Goal: Task Accomplishment & Management: Manage account settings

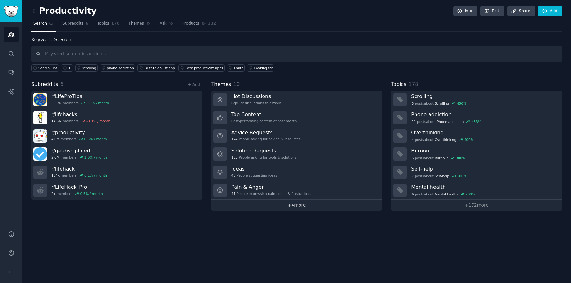
click at [298, 202] on link "+ 4 more" at bounding box center [296, 205] width 171 height 11
click at [33, 11] on icon at bounding box center [33, 11] width 7 height 7
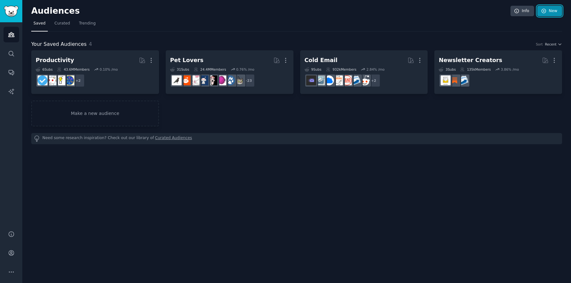
click at [548, 11] on link "New" at bounding box center [549, 11] width 25 height 11
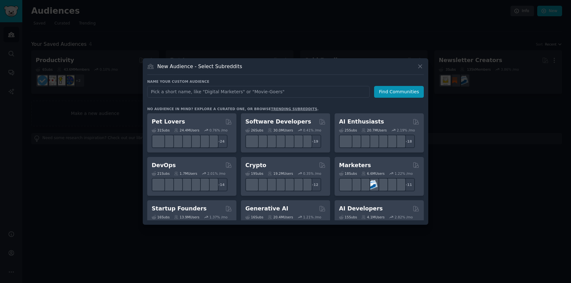
type input "s"
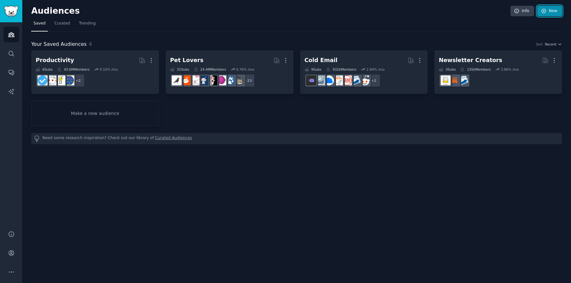
click at [544, 13] on icon at bounding box center [544, 11] width 6 height 6
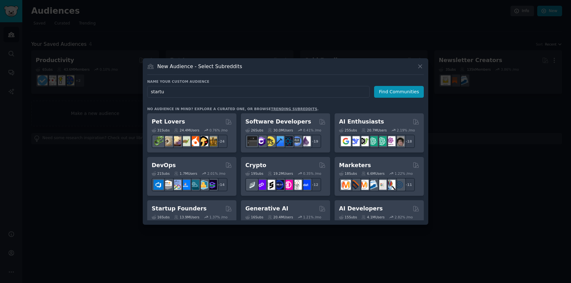
type input "startup"
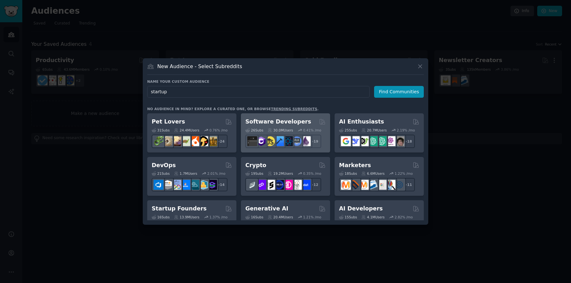
click button "Find Communities" at bounding box center [399, 92] width 50 height 12
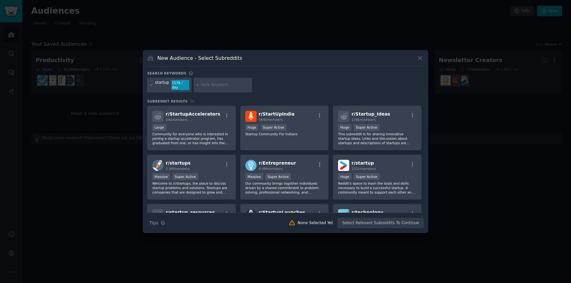
click at [189, 86] on div "startup 1578 / day" at bounding box center [169, 85] width 44 height 15
click at [187, 86] on div "1578 / day" at bounding box center [180, 85] width 18 height 10
click at [150, 85] on icon at bounding box center [151, 85] width 4 height 4
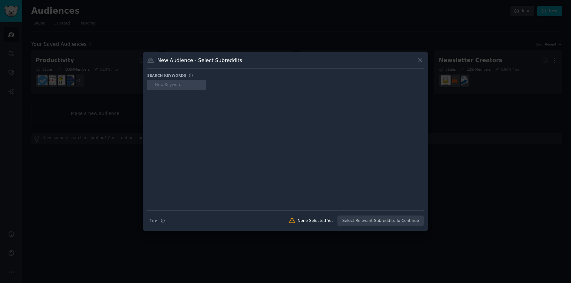
click at [178, 87] on input "text" at bounding box center [179, 85] width 48 height 6
type input "saas"
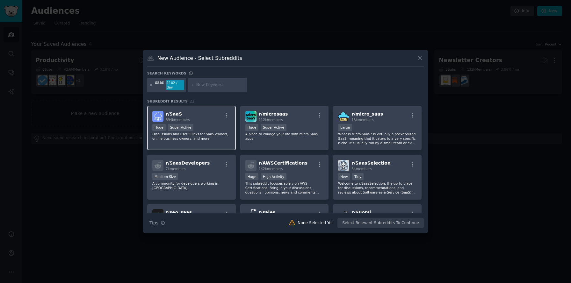
click at [198, 119] on div "r/ SaaS 394k members" at bounding box center [191, 116] width 78 height 11
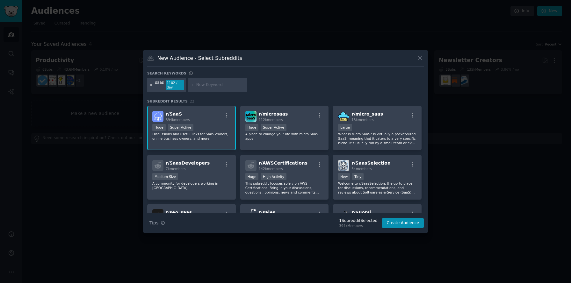
click at [151, 84] on icon at bounding box center [151, 85] width 4 height 4
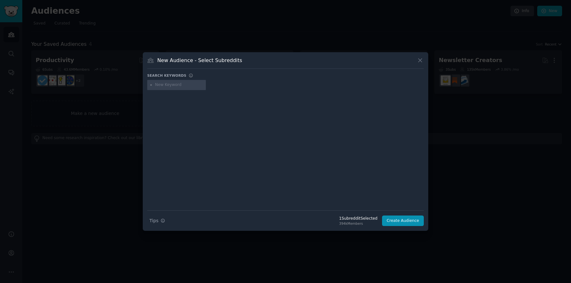
click at [166, 88] on div at bounding box center [176, 85] width 59 height 10
click at [175, 85] on input "text" at bounding box center [179, 85] width 48 height 6
type input "startups"
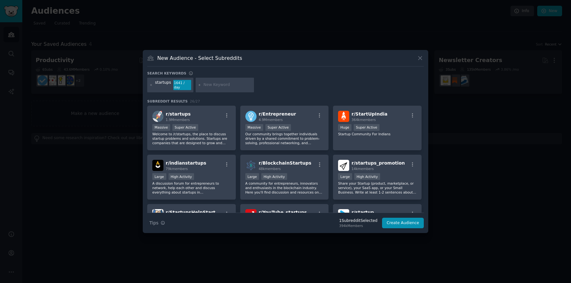
click at [212, 119] on div "r/ startups 1.9M members" at bounding box center [191, 116] width 78 height 11
click at [151, 84] on icon at bounding box center [151, 85] width 4 height 4
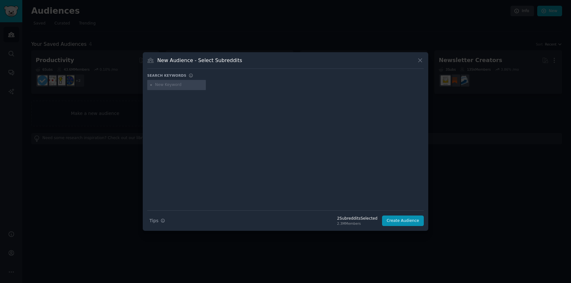
click at [168, 88] on div at bounding box center [176, 85] width 59 height 10
click at [167, 85] on input "text" at bounding box center [179, 85] width 48 height 6
type input "ai tools"
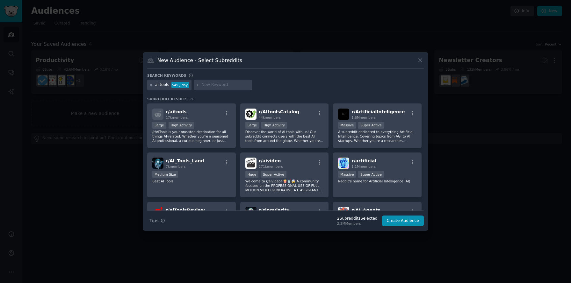
click at [213, 85] on input "text" at bounding box center [225, 85] width 48 height 6
type input "coding"
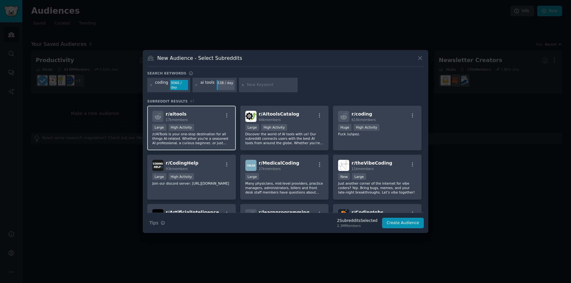
click at [203, 111] on div "r/ aitools 17k members" at bounding box center [191, 116] width 78 height 11
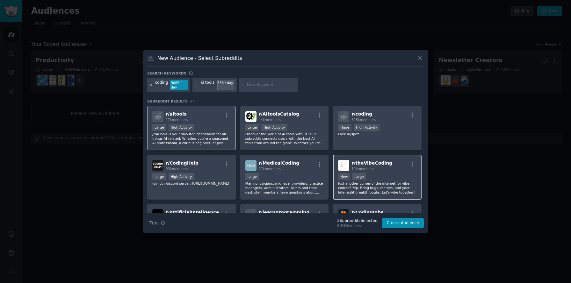
click at [403, 181] on div "Established within past year New Large" at bounding box center [377, 177] width 78 height 8
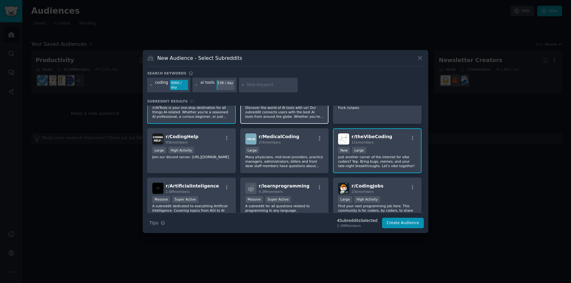
scroll to position [63, 0]
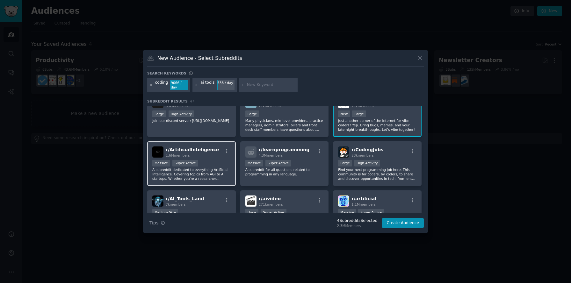
click at [211, 151] on div "r/ ArtificialInteligence 1.6M members" at bounding box center [191, 152] width 78 height 11
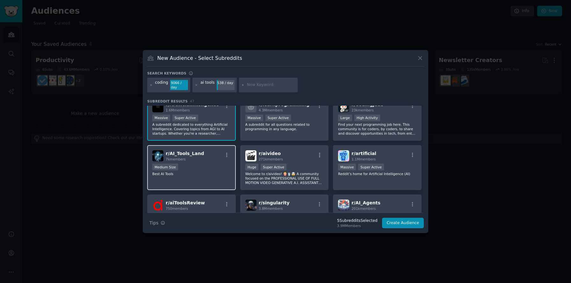
scroll to position [133, 0]
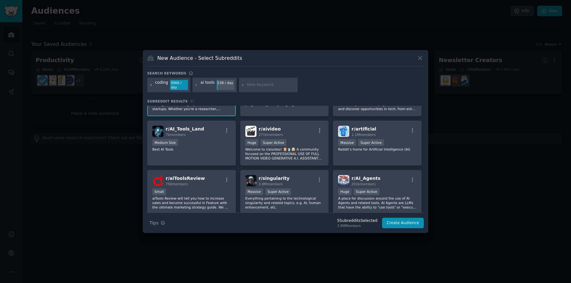
click at [151, 85] on icon at bounding box center [151, 85] width 4 height 4
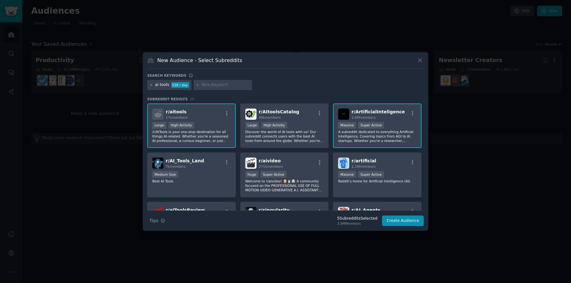
click at [151, 86] on icon at bounding box center [151, 85] width 4 height 4
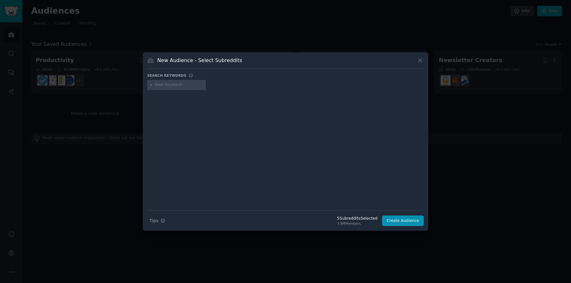
click at [176, 86] on input "text" at bounding box center [179, 85] width 48 height 6
type input "coding agent"
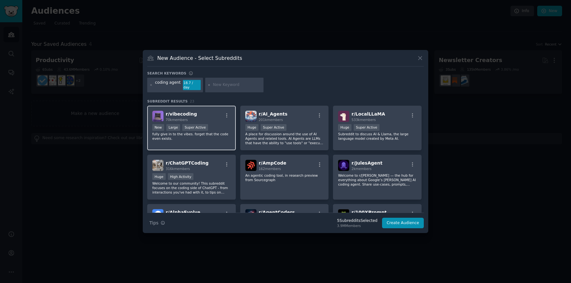
click at [204, 117] on div "r/ vibecoding 70k members" at bounding box center [191, 116] width 78 height 11
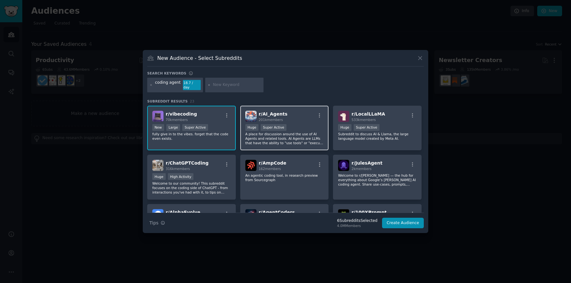
click at [310, 120] on div "r/ AI_Agents 201k members 100,000 - 1,000,000 members Huge Super Active A place…" at bounding box center [284, 128] width 89 height 45
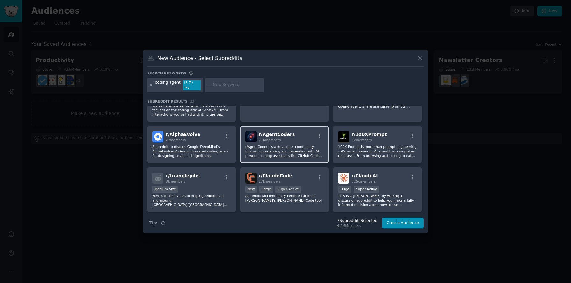
scroll to position [79, 0]
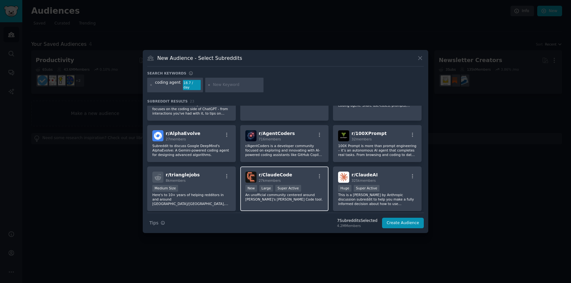
click at [301, 176] on div "r/ ClaudeCode 27k members" at bounding box center [284, 177] width 78 height 11
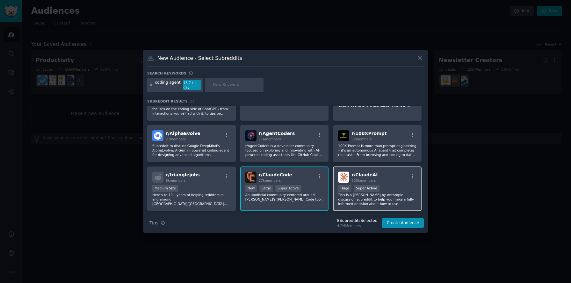
click at [400, 197] on p "This is a [PERSON_NAME] by Anthropic discussion subreddit to help you make a fu…" at bounding box center [377, 199] width 78 height 13
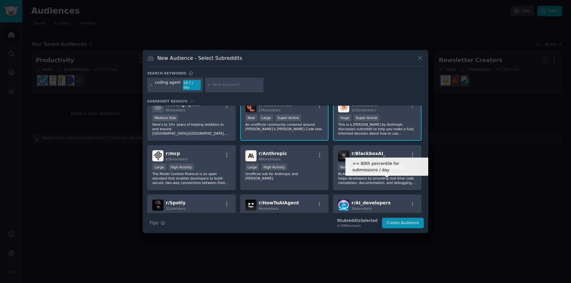
scroll to position [151, 0]
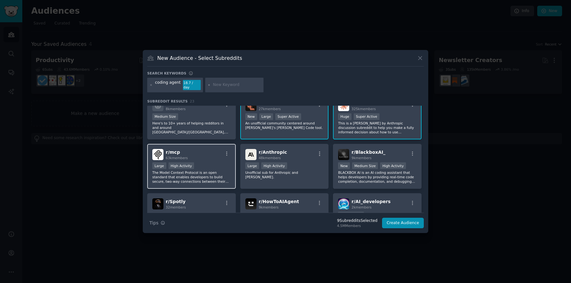
click at [217, 162] on div ">= 80th percentile for submissions / day Large High Activity" at bounding box center [191, 166] width 78 height 8
click at [392, 198] on div "r/ AI_developers 2k members" at bounding box center [377, 203] width 78 height 11
click at [152, 85] on icon at bounding box center [151, 85] width 4 height 4
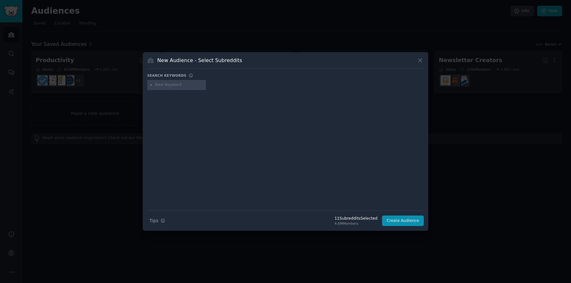
click at [173, 87] on input "text" at bounding box center [179, 85] width 48 height 6
type input "ai development agency"
type input "]"
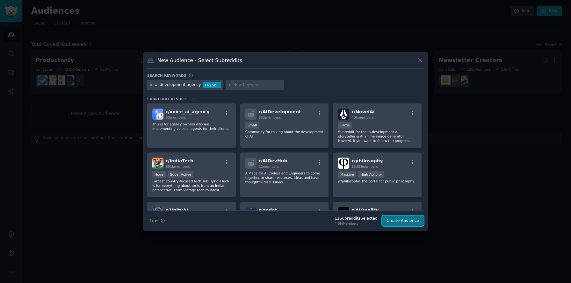
click at [413, 223] on button "Create Audience" at bounding box center [403, 221] width 42 height 11
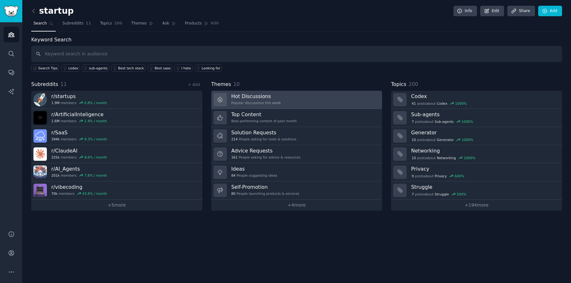
click at [263, 99] on h3 "Hot Discussions" at bounding box center [256, 96] width 50 height 7
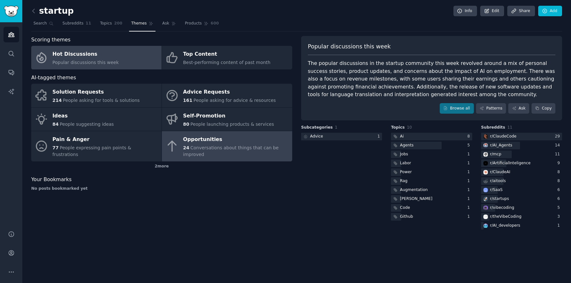
click at [222, 153] on div "24 Conversations about things that can be improved" at bounding box center [236, 151] width 106 height 13
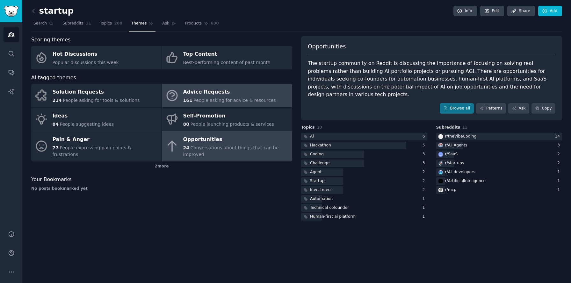
click at [231, 96] on div "Advice Requests" at bounding box center [229, 92] width 93 height 10
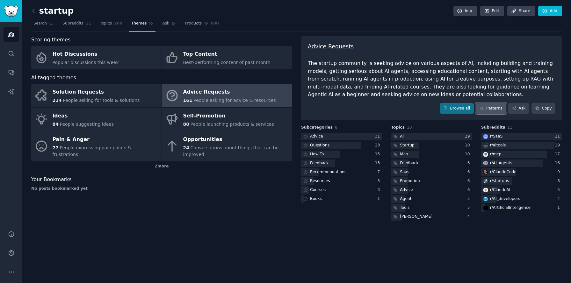
click at [492, 110] on link "Patterns" at bounding box center [491, 108] width 30 height 11
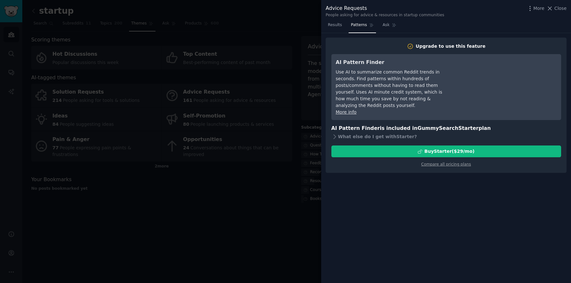
click at [247, 131] on div at bounding box center [285, 141] width 571 height 283
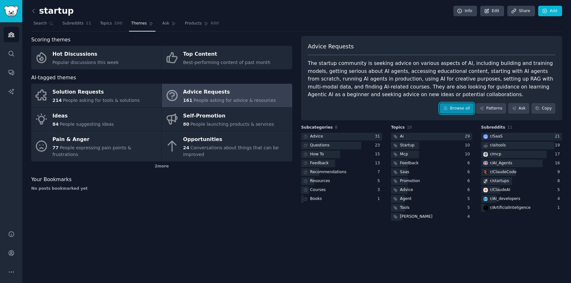
click at [463, 106] on link "Browse all" at bounding box center [457, 108] width 34 height 11
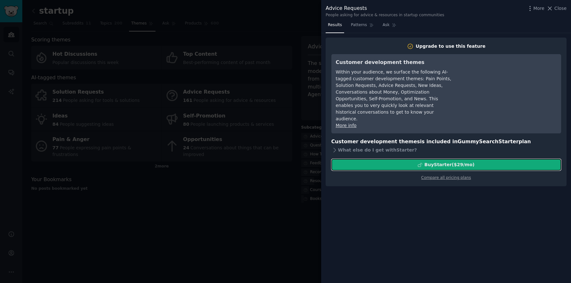
click at [437, 161] on div "Buy Starter ($ 29 /mo )" at bounding box center [449, 164] width 50 height 7
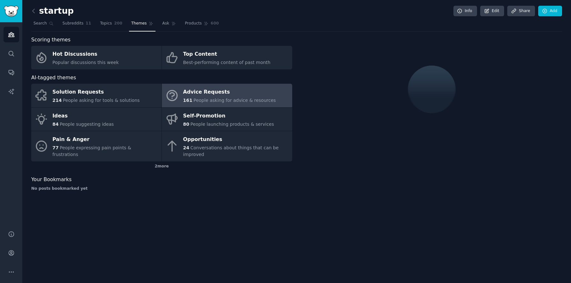
click at [31, 11] on div "startup Info Edit Share Add Search Subreddits 11 Topics 200 Themes Ask Products…" at bounding box center [296, 141] width 548 height 283
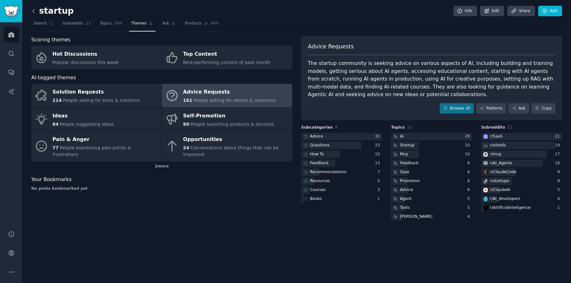
click at [32, 11] on icon at bounding box center [33, 11] width 7 height 7
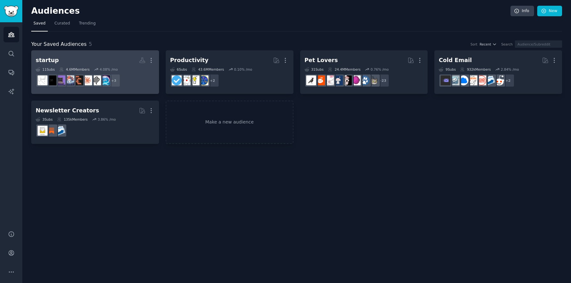
click at [120, 59] on h2 "startup More" at bounding box center [95, 60] width 119 height 11
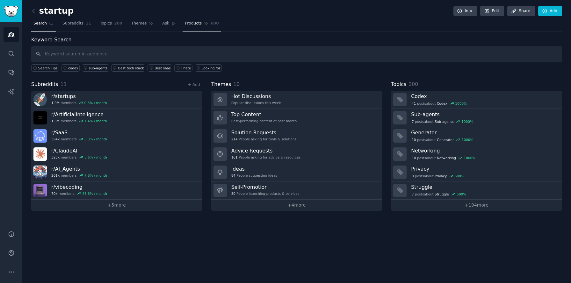
click at [192, 26] on span "Products" at bounding box center [193, 24] width 17 height 6
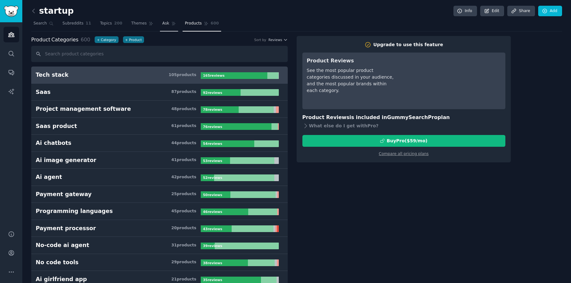
click at [160, 27] on link "Ask" at bounding box center [169, 24] width 18 height 13
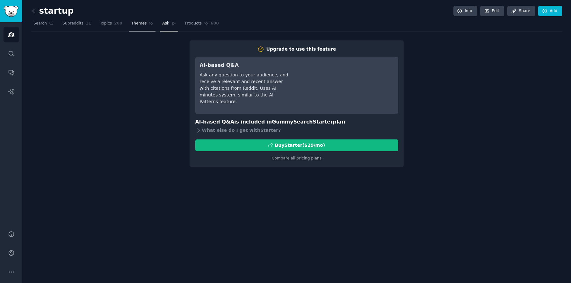
click at [139, 26] on span "Themes" at bounding box center [139, 24] width 16 height 6
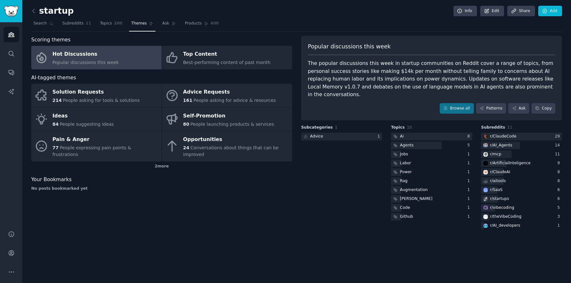
click at [139, 62] on link "Hot Discussions Popular discussions this week" at bounding box center [96, 58] width 130 height 24
click at [470, 104] on link "Browse all" at bounding box center [457, 108] width 34 height 11
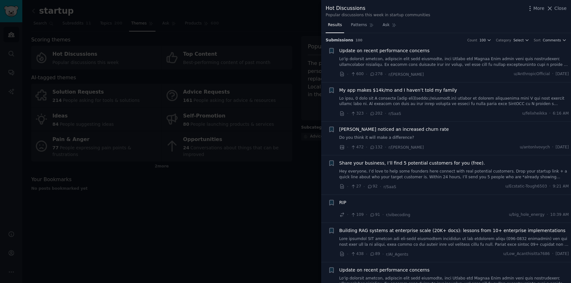
click at [290, 89] on div at bounding box center [285, 141] width 571 height 283
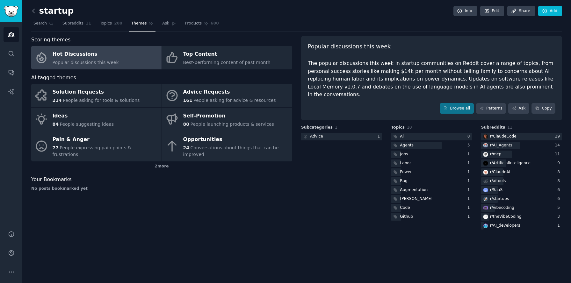
click at [35, 12] on icon at bounding box center [33, 11] width 7 height 7
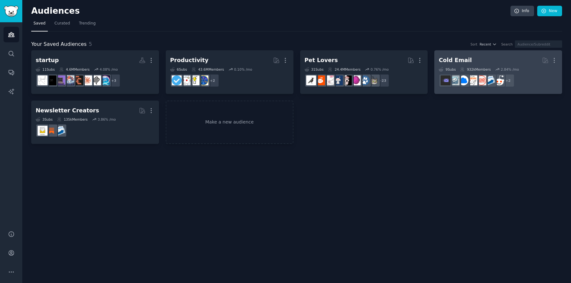
click at [495, 60] on h2 "Cold Email More" at bounding box center [498, 60] width 119 height 11
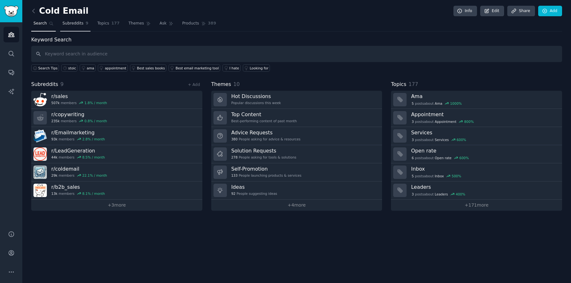
click at [82, 23] on span "Subreddits" at bounding box center [72, 24] width 21 height 6
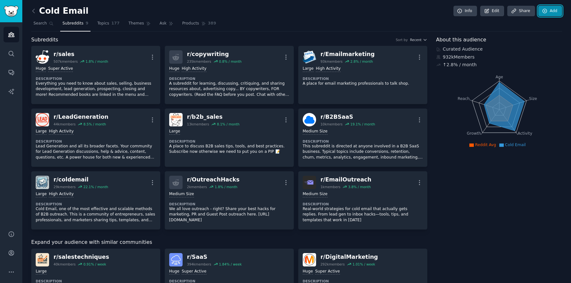
click at [542, 13] on icon at bounding box center [545, 11] width 6 height 6
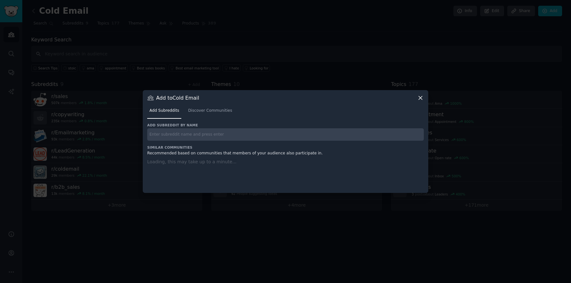
click at [248, 136] on input "text" at bounding box center [285, 134] width 276 height 12
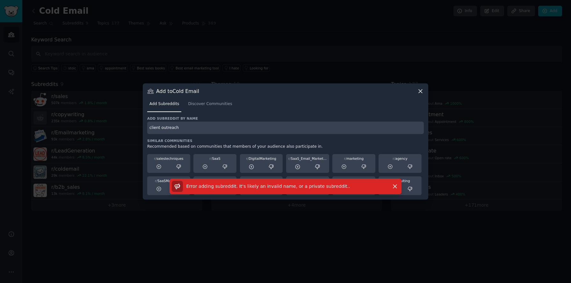
click at [190, 131] on input "client outreach" at bounding box center [285, 128] width 276 height 12
type input "outreach"
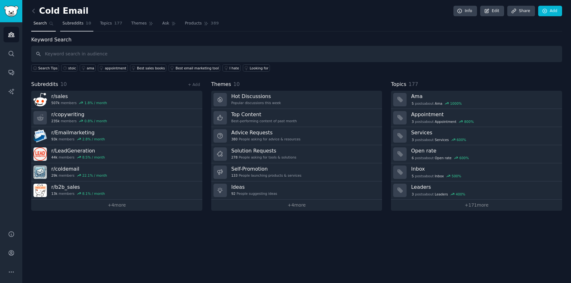
click at [72, 26] on span "Subreddits" at bounding box center [72, 24] width 21 height 6
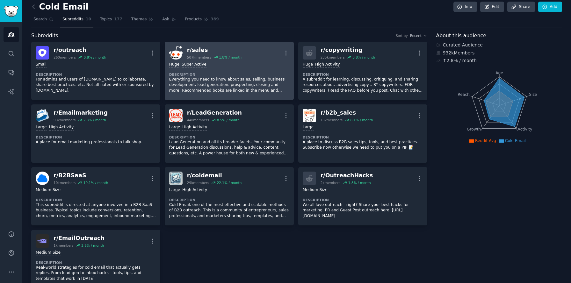
scroll to position [4, 0]
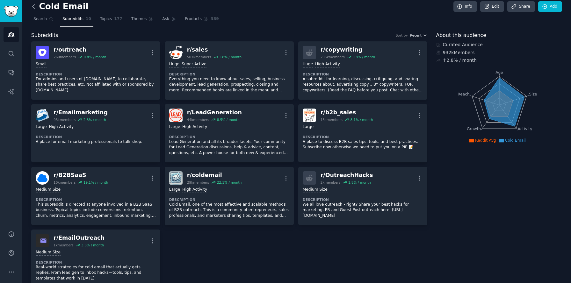
click at [35, 4] on icon at bounding box center [33, 6] width 7 height 7
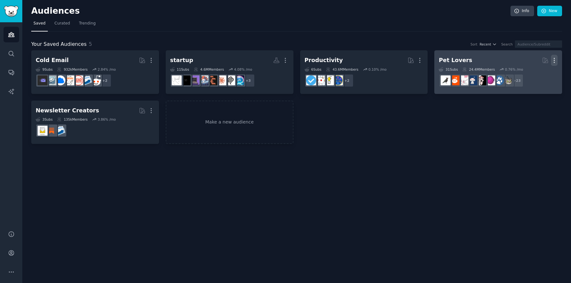
click at [556, 61] on icon "button" at bounding box center [554, 60] width 7 height 7
click at [527, 81] on div "View Delete" at bounding box center [532, 68] width 32 height 27
